Goal: Check status: Check status

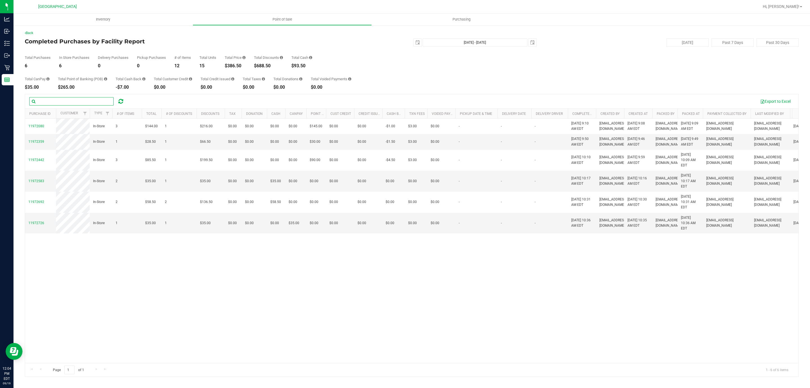
click at [106, 102] on input "text" at bounding box center [71, 101] width 84 height 8
click at [115, 103] on div at bounding box center [79, 101] width 100 height 8
click at [119, 103] on div at bounding box center [120, 101] width 9 height 7
click at [119, 103] on icon at bounding box center [120, 101] width 5 height 6
click at [265, 66] on div "$821.50" at bounding box center [268, 66] width 29 height 5
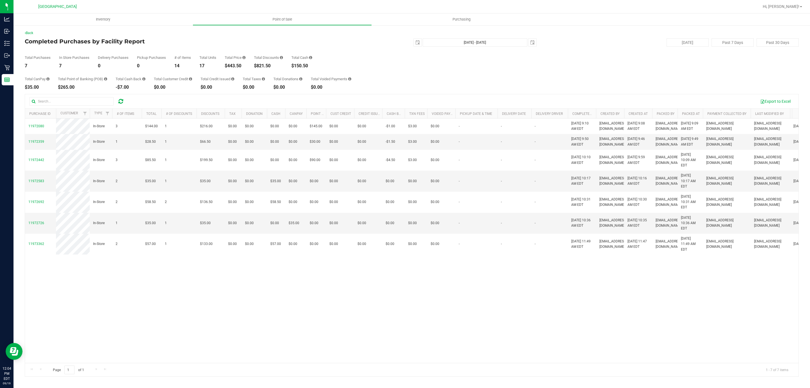
click at [265, 66] on div "$821.50" at bounding box center [268, 66] width 29 height 5
copy div "821.50"
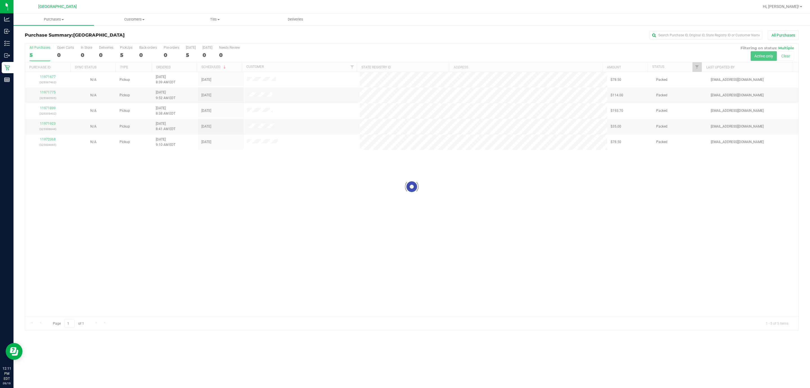
click at [215, 228] on div at bounding box center [412, 186] width 774 height 286
